Goal: Task Accomplishment & Management: Complete application form

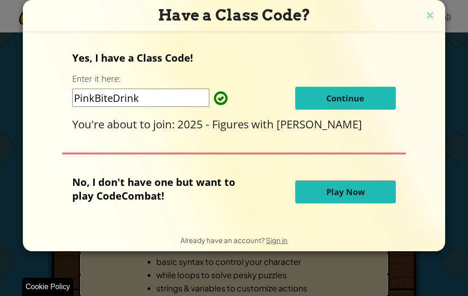
click at [357, 97] on span "Continue" at bounding box center [345, 98] width 38 height 11
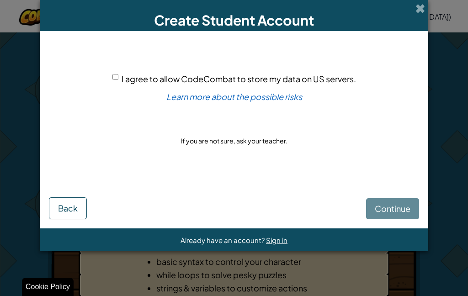
click at [115, 78] on input "I agree to allow CodeCombat to store my data on US servers." at bounding box center [115, 77] width 6 height 6
checkbox input "true"
click at [398, 216] on button "Continue" at bounding box center [392, 208] width 53 height 21
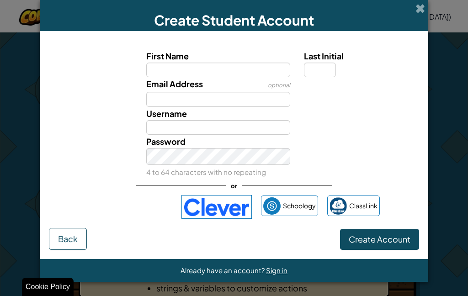
click at [116, 217] on div "Accedi con Google. Si apre in una nuova scheda" at bounding box center [130, 207] width 84 height 20
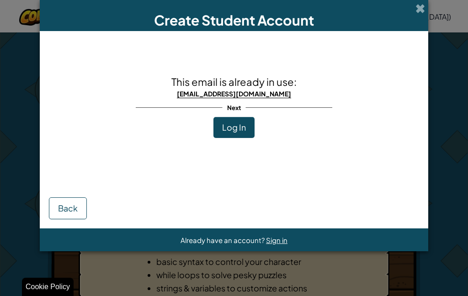
click at [248, 126] on button "Log In" at bounding box center [233, 127] width 41 height 21
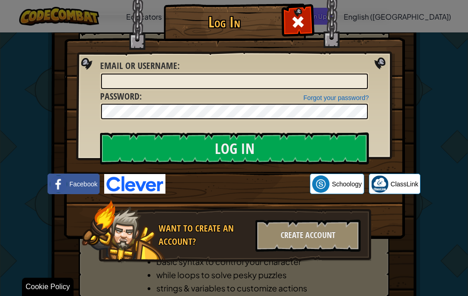
click at [307, 143] on input "Log In" at bounding box center [234, 148] width 269 height 32
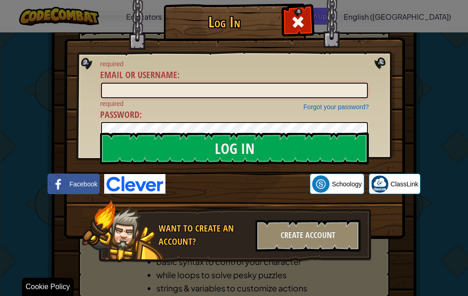
click at [335, 88] on input "Email or Username :" at bounding box center [234, 91] width 267 height 16
